Goal: Task Accomplishment & Management: Manage account settings

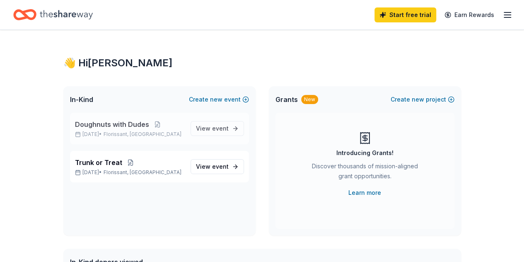
click at [115, 126] on span "Doughnuts with Dudes" at bounding box center [112, 124] width 74 height 10
click at [88, 163] on span "Trunk or Treat" at bounding box center [98, 162] width 47 height 10
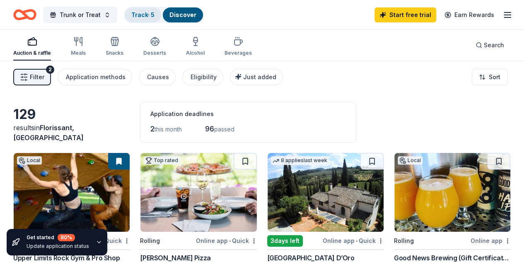
click at [150, 12] on link "Track · 5" at bounding box center [142, 14] width 23 height 7
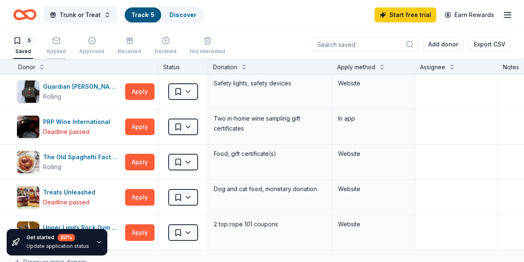
click at [63, 45] on div "Applied" at bounding box center [55, 45] width 19 height 18
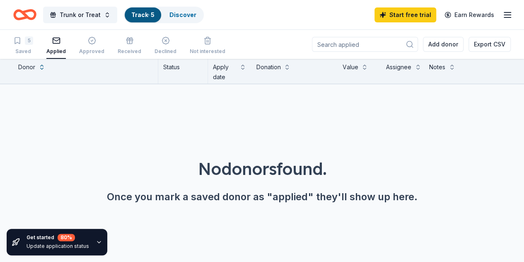
click at [52, 50] on div "5 Saved Applied Approved Received Declined Not interested" at bounding box center [119, 46] width 212 height 26
click at [80, 11] on span "Trunk or Treat" at bounding box center [80, 15] width 41 height 10
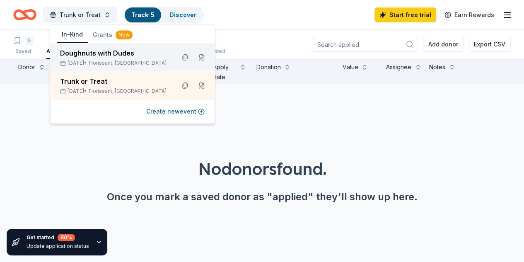
click at [92, 58] on div "Doughnuts with Dudes" at bounding box center [114, 53] width 109 height 10
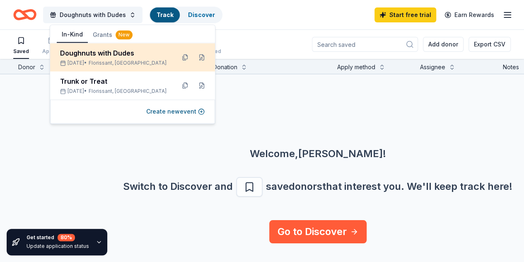
click at [105, 60] on span "Florissant, [GEOGRAPHIC_DATA]" at bounding box center [128, 63] width 78 height 7
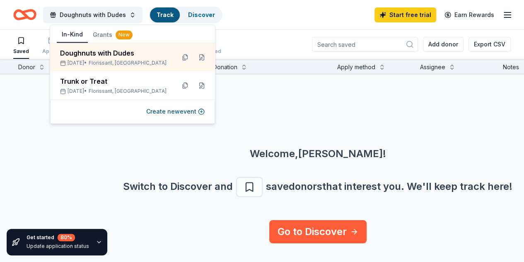
click at [186, 170] on div "Welcome, [PERSON_NAME] ! Switch to Discover and save donors that interest you. …" at bounding box center [318, 195] width 484 height 96
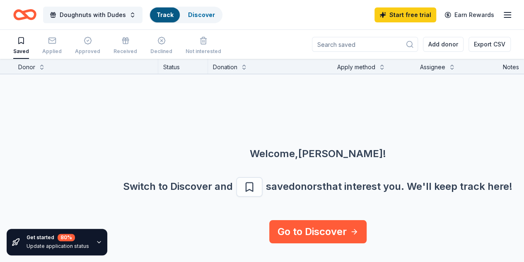
click at [25, 39] on icon "button" at bounding box center [21, 40] width 8 height 8
click at [36, 43] on div "Saved Applied Approved Received Declined Not interested" at bounding box center [117, 46] width 208 height 26
click at [196, 15] on link "Discover" at bounding box center [201, 14] width 27 height 7
click at [194, 17] on link "Discover" at bounding box center [201, 14] width 27 height 7
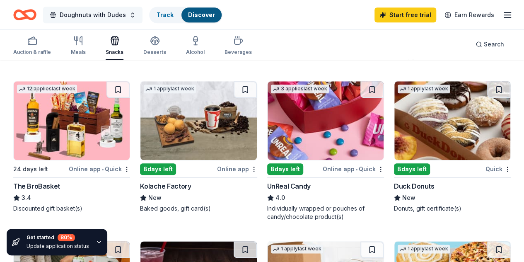
scroll to position [377, 0]
